Goal: Task Accomplishment & Management: Manage account settings

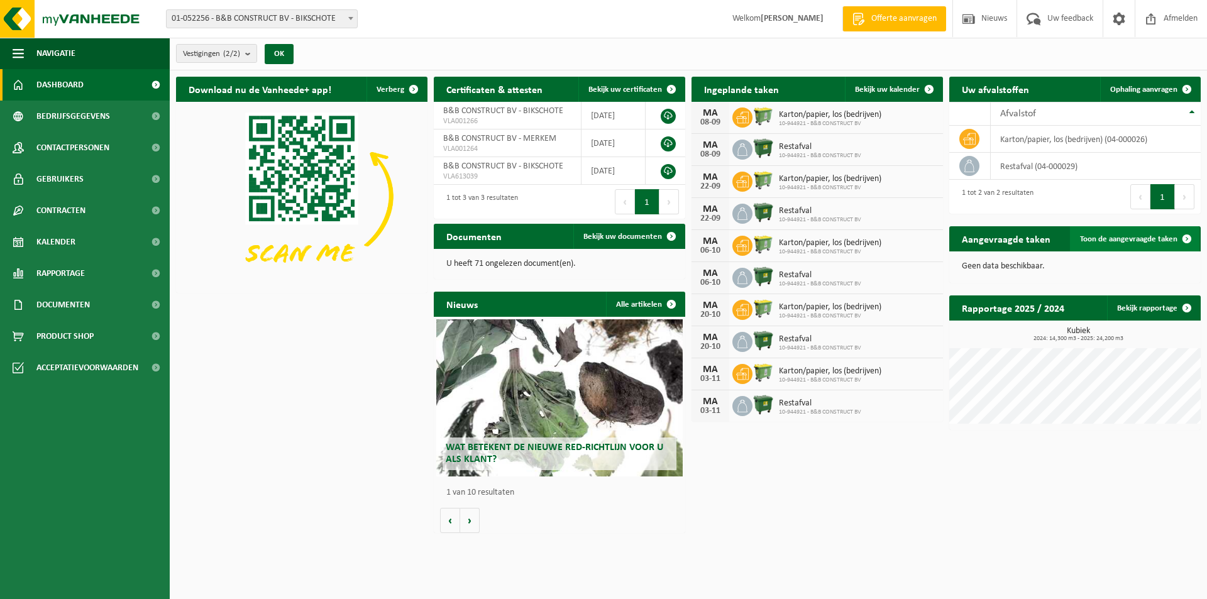
click at [1121, 239] on span "Toon de aangevraagde taken" at bounding box center [1128, 239] width 97 height 8
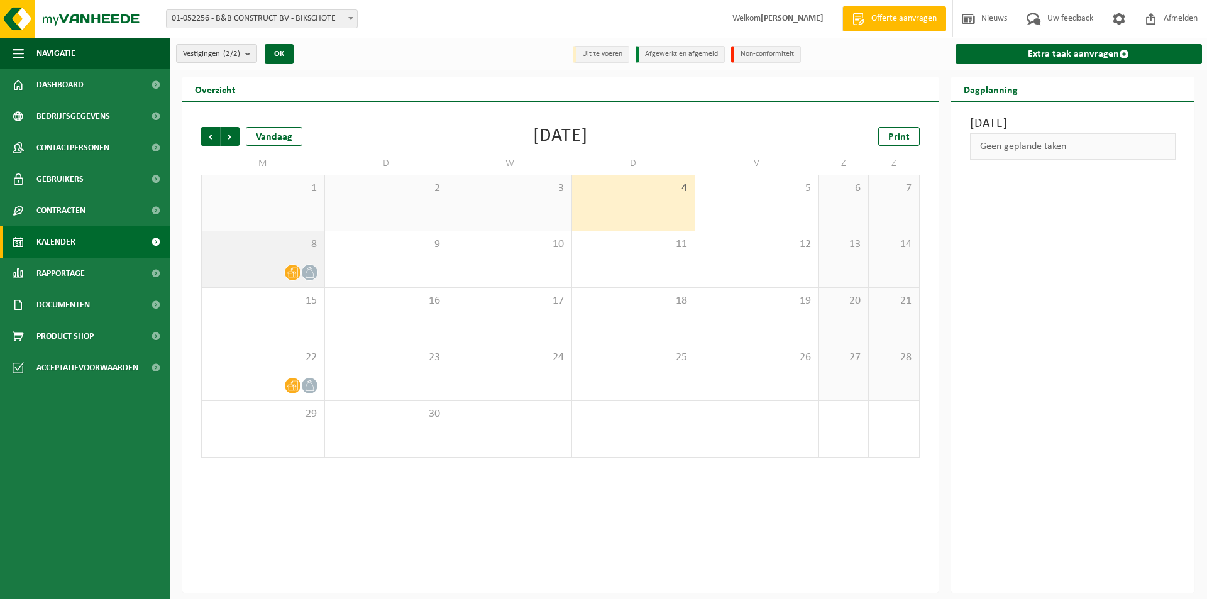
click at [250, 253] on div "8" at bounding box center [263, 259] width 123 height 56
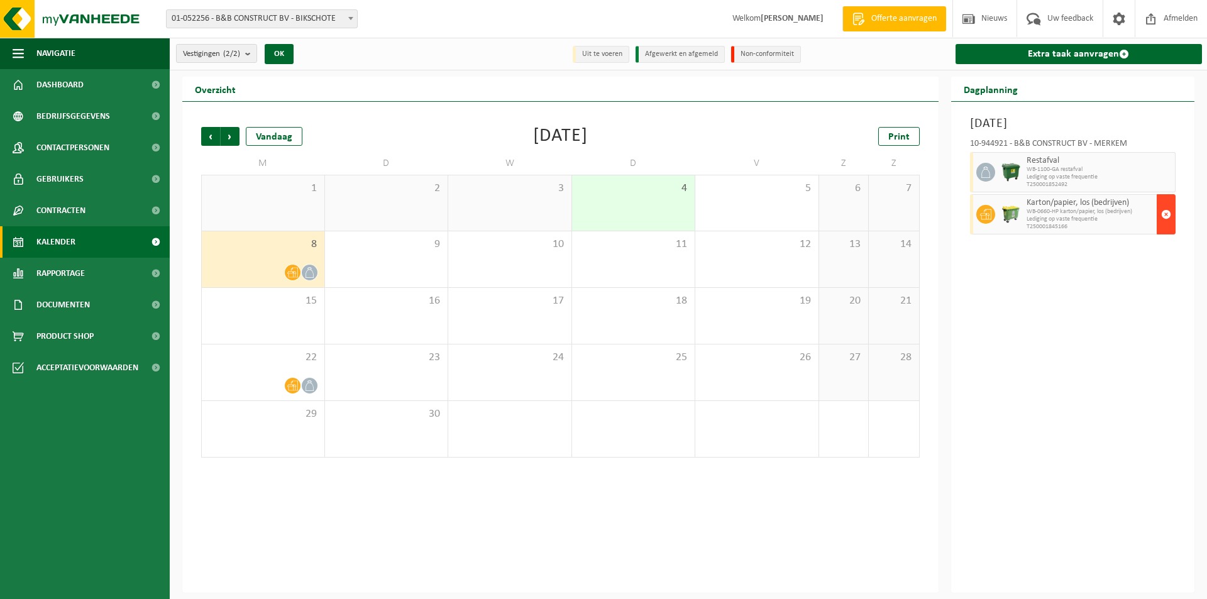
click at [1167, 216] on span "button" at bounding box center [1166, 214] width 10 height 25
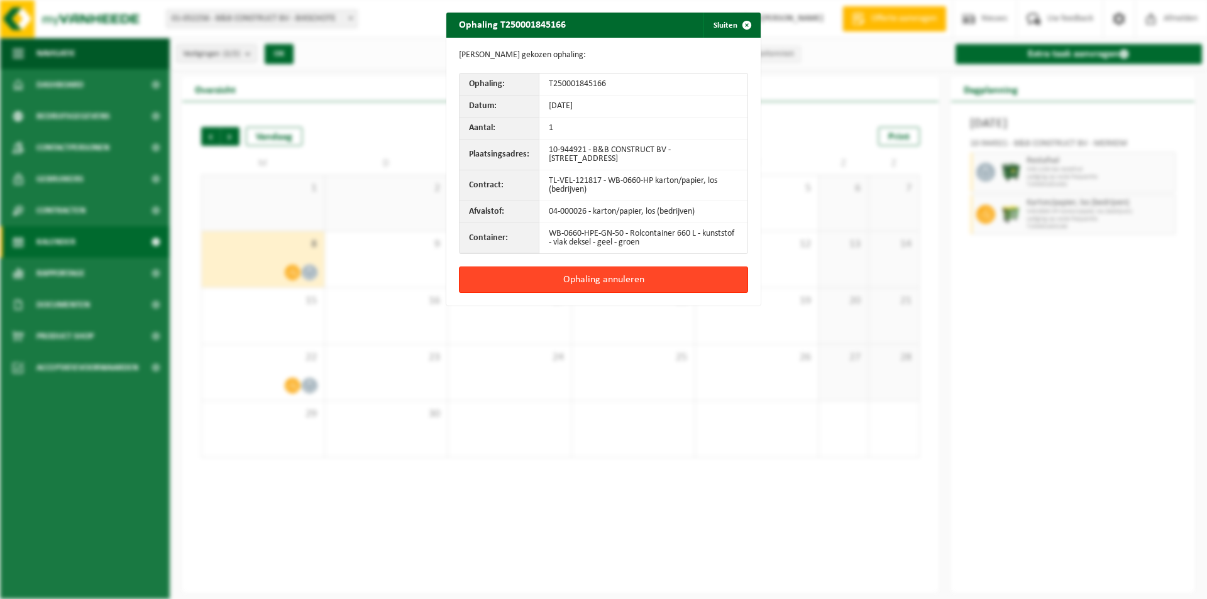
click at [627, 273] on button "Ophaling annuleren" at bounding box center [603, 280] width 289 height 26
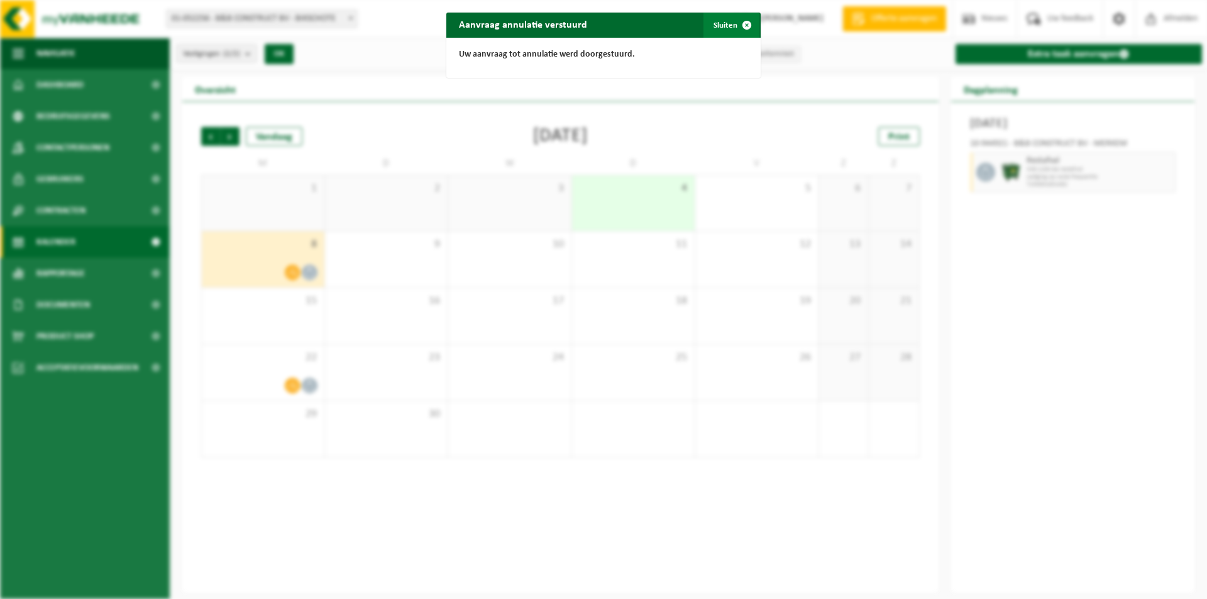
click at [708, 24] on button "Sluiten" at bounding box center [731, 25] width 56 height 25
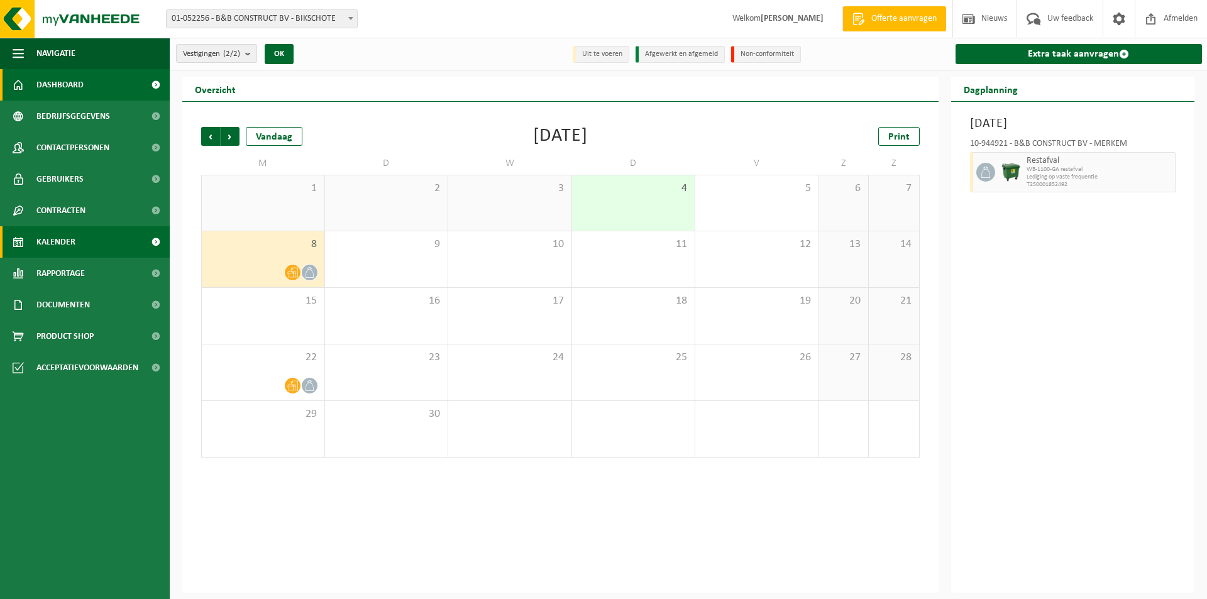
click at [79, 89] on span "Dashboard" at bounding box center [59, 84] width 47 height 31
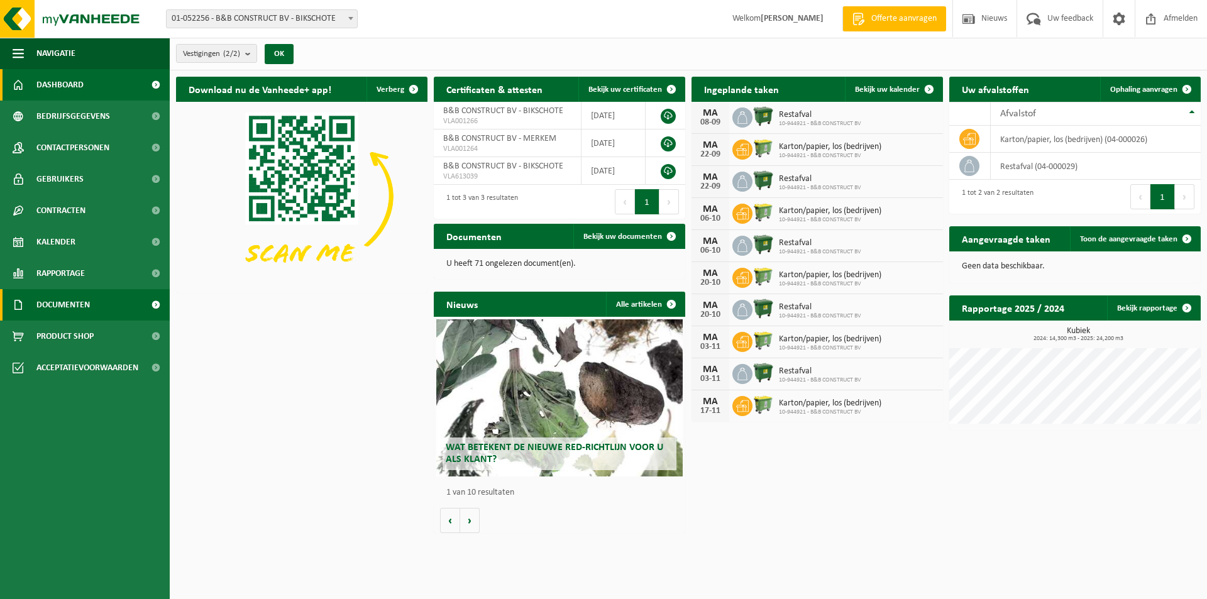
click at [79, 304] on span "Documenten" at bounding box center [62, 304] width 53 height 31
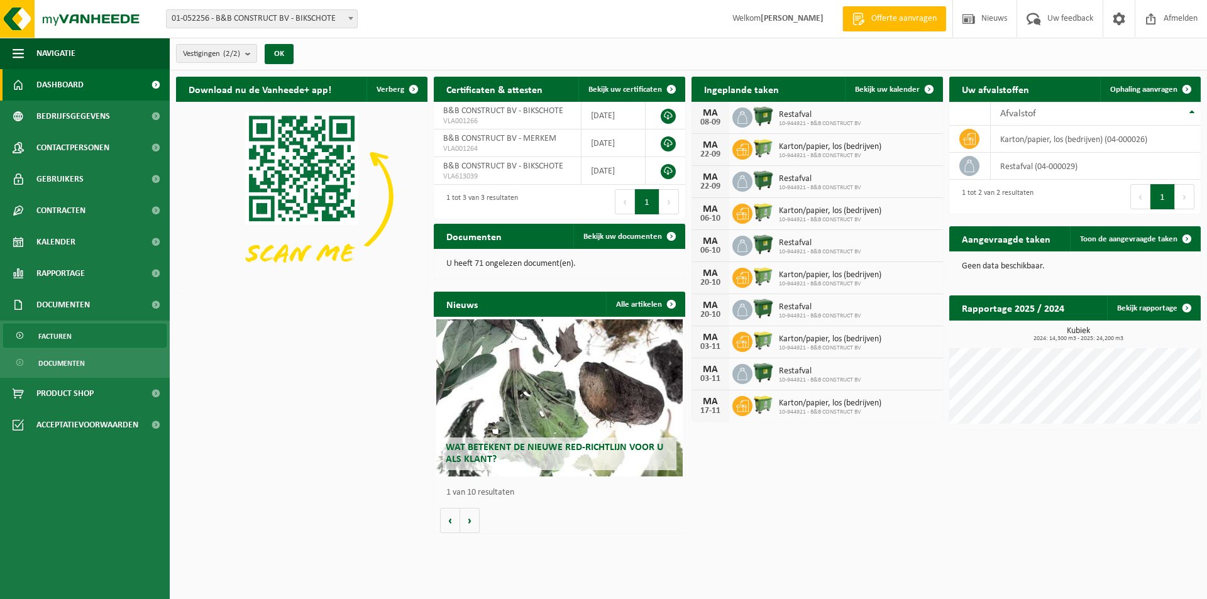
click at [82, 329] on link "Facturen" at bounding box center [84, 336] width 163 height 24
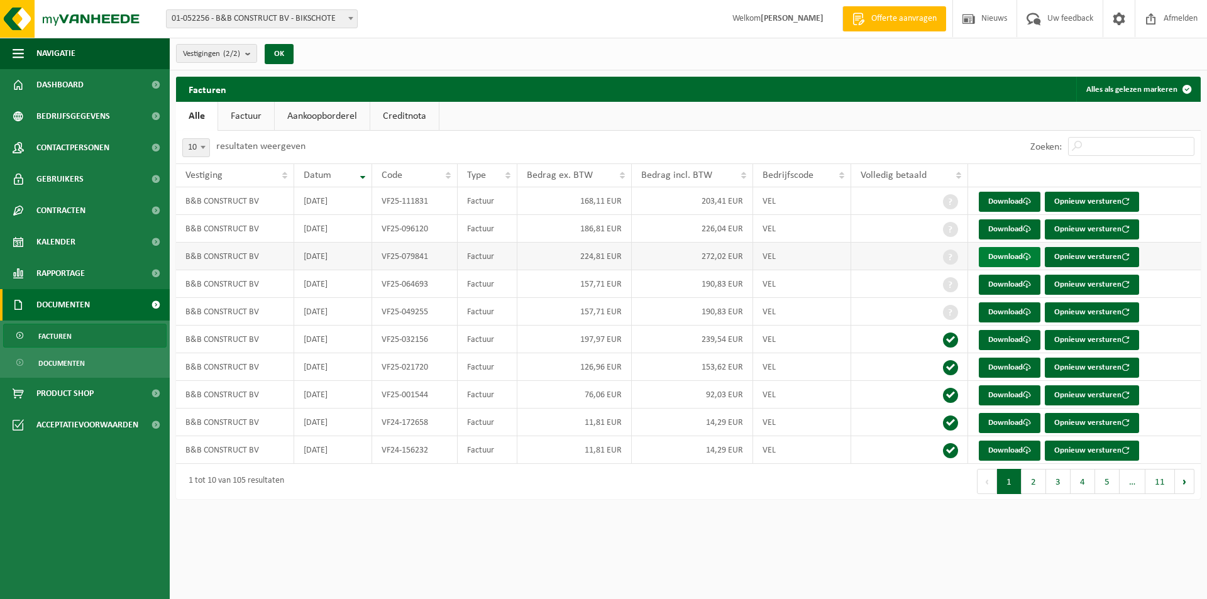
click at [1001, 260] on link "Download" at bounding box center [1010, 257] width 62 height 20
click at [997, 309] on link "Download" at bounding box center [1010, 312] width 62 height 20
click at [996, 310] on link "Download" at bounding box center [1010, 312] width 62 height 20
click at [1006, 314] on link "Download" at bounding box center [1010, 312] width 62 height 20
click at [1003, 250] on link "Download" at bounding box center [1010, 257] width 62 height 20
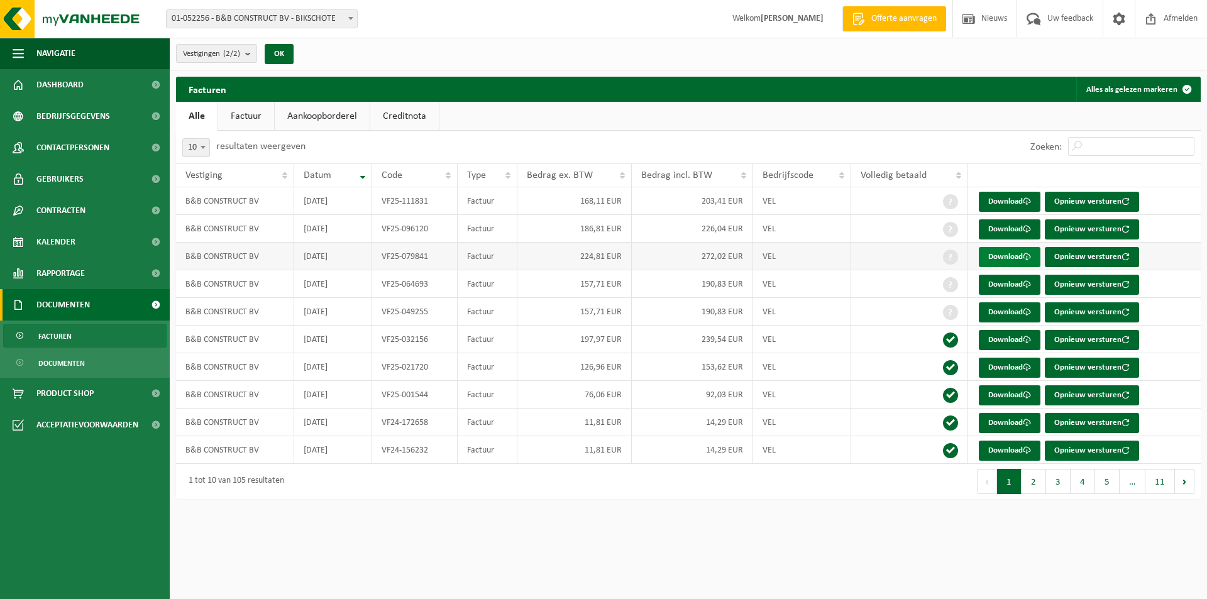
click at [996, 263] on link "Download" at bounding box center [1010, 257] width 62 height 20
click at [987, 223] on link "Download" at bounding box center [1010, 229] width 62 height 20
